Goal: Share content

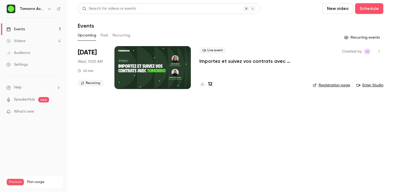
click at [104, 36] on button "Past" at bounding box center [104, 35] width 8 height 9
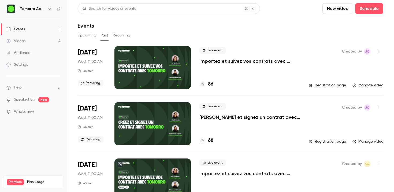
click at [203, 61] on p "Importez et suivez vos contrats avec [PERSON_NAME]" at bounding box center [249, 61] width 101 height 6
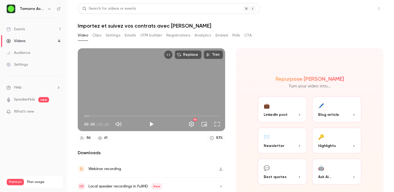
click at [354, 10] on button "Share" at bounding box center [359, 8] width 21 height 11
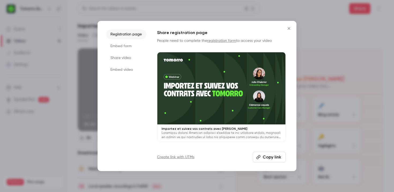
click at [131, 58] on li "Share video" at bounding box center [126, 58] width 40 height 10
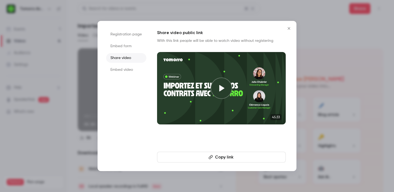
click at [191, 157] on button "Copy link" at bounding box center [221, 157] width 129 height 11
